Goal: Task Accomplishment & Management: Complete application form

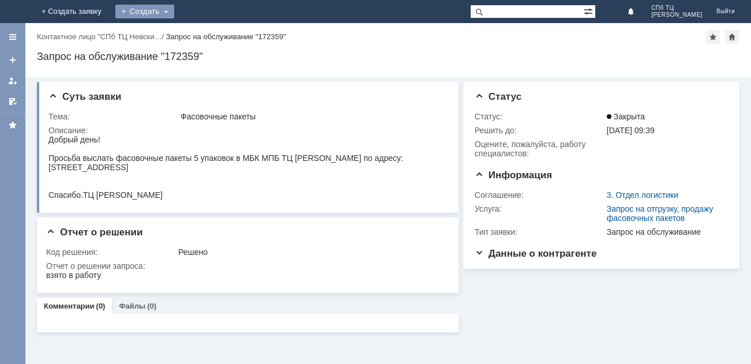
click at [174, 10] on div "Создать" at bounding box center [144, 12] width 59 height 14
click at [205, 33] on link "Заявка" at bounding box center [162, 35] width 88 height 14
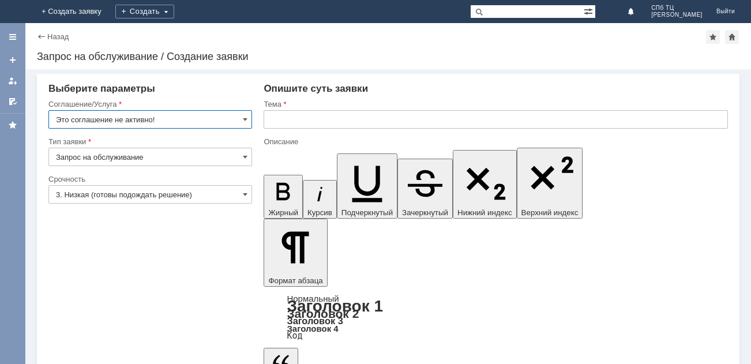
click at [242, 122] on input "Это соглашение не активно!" at bounding box center [150, 119] width 204 height 18
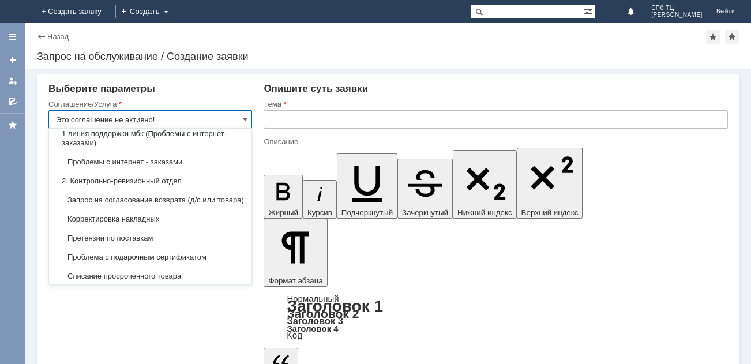
scroll to position [138, 0]
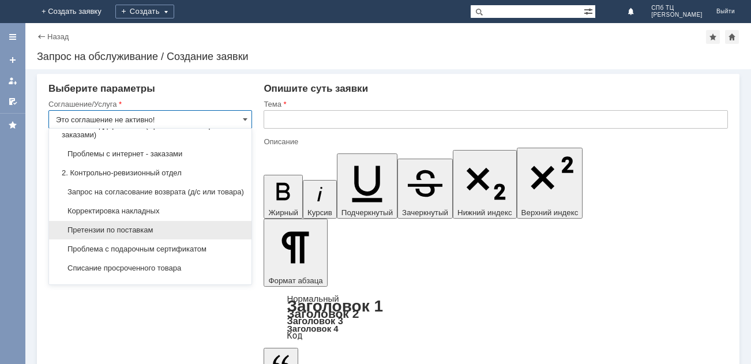
click at [152, 235] on span "Претензии по поставкам" at bounding box center [150, 230] width 189 height 9
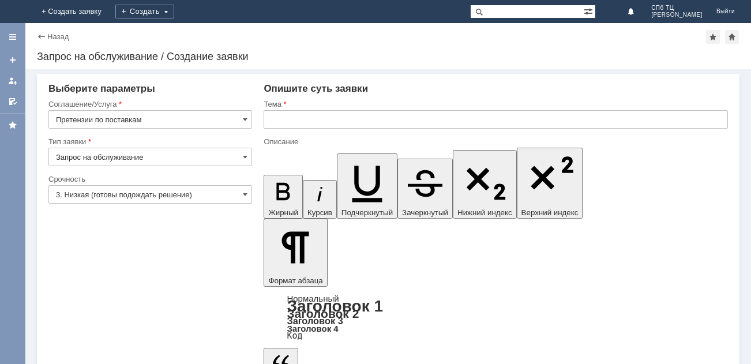
type input "Претензии по поставкам"
click at [247, 196] on span at bounding box center [245, 194] width 5 height 9
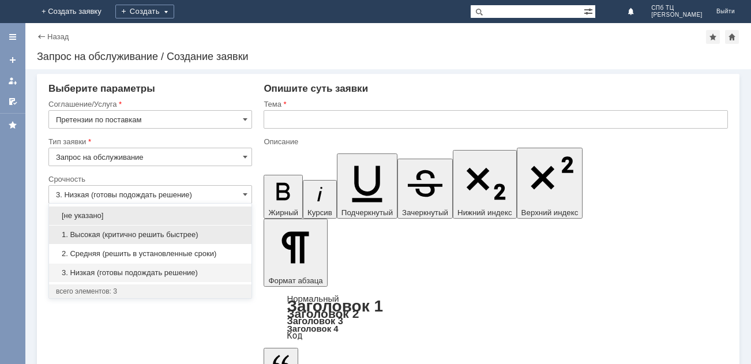
click at [95, 238] on span "1. Высокая (критично решить быстрее)" at bounding box center [150, 234] width 189 height 9
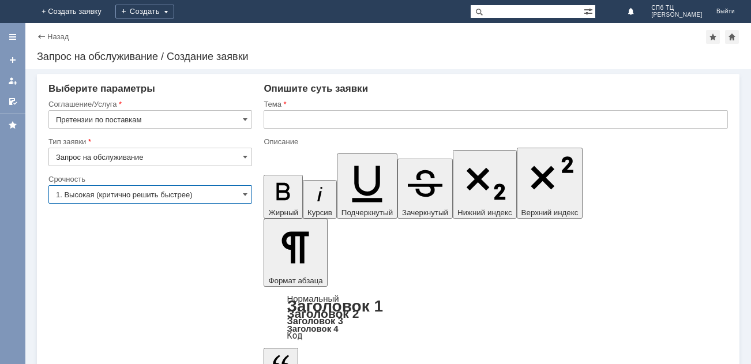
type input "1. Высокая (критично решить быстрее)"
click at [288, 121] on input "text" at bounding box center [496, 119] width 464 height 18
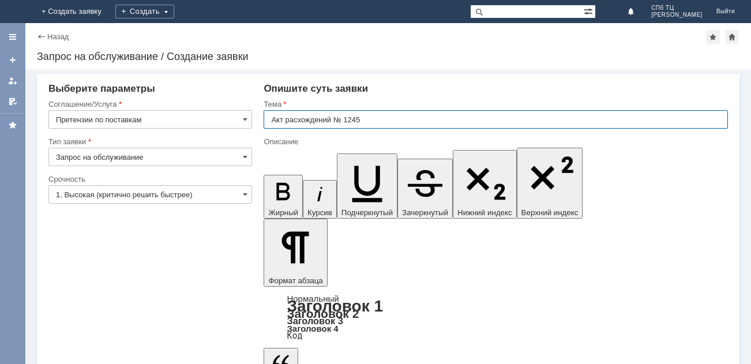
type input "Акт расхождений № 1245"
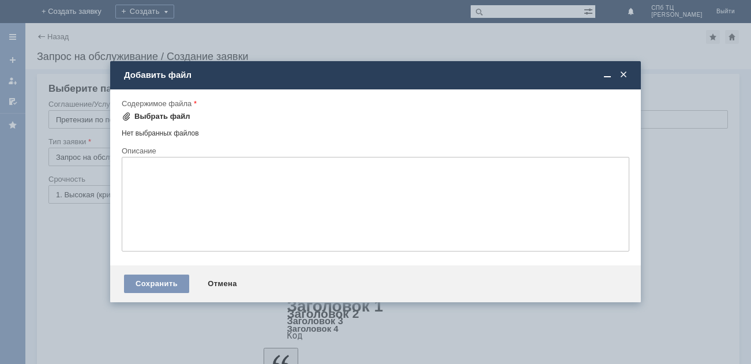
click at [124, 118] on span at bounding box center [126, 116] width 9 height 9
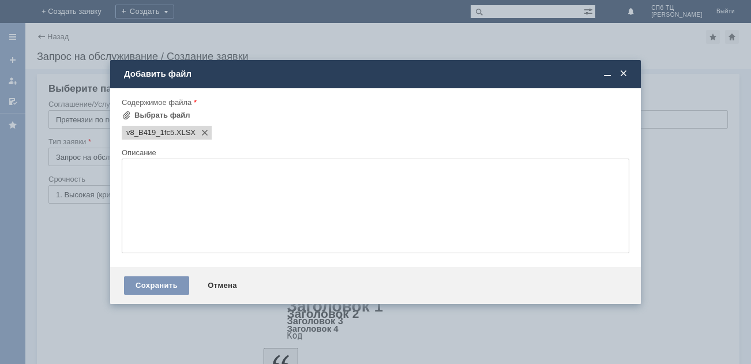
scroll to position [0, 0]
click at [127, 114] on span at bounding box center [126, 115] width 9 height 9
click at [127, 112] on span at bounding box center [126, 115] width 9 height 9
click at [122, 115] on span at bounding box center [126, 115] width 9 height 9
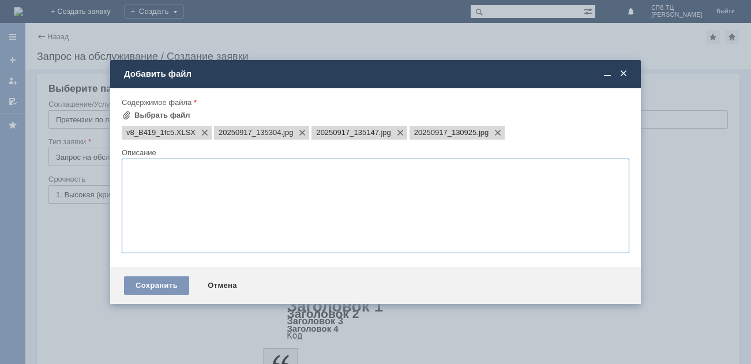
click at [130, 179] on textarea at bounding box center [376, 206] width 508 height 95
type textarea "[PERSON_NAME]"
type textarea "Акт расхождений"
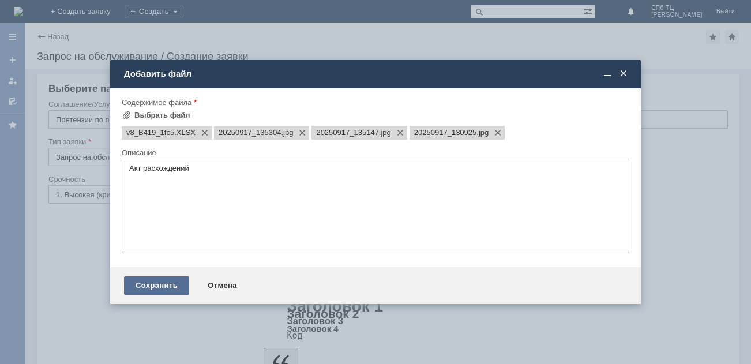
click at [148, 287] on div "Сохранить" at bounding box center [156, 285] width 65 height 18
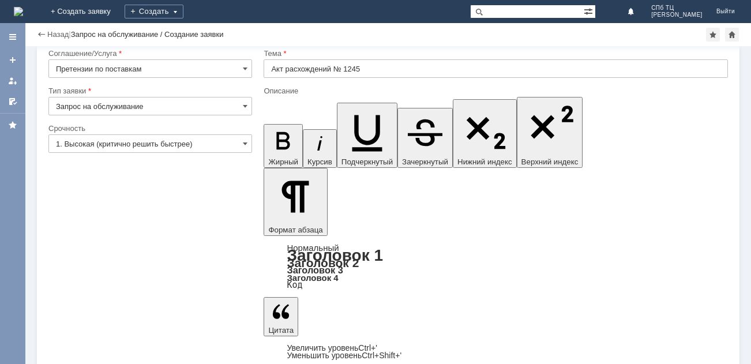
scroll to position [24, 0]
